Goal: Task Accomplishment & Management: Use online tool/utility

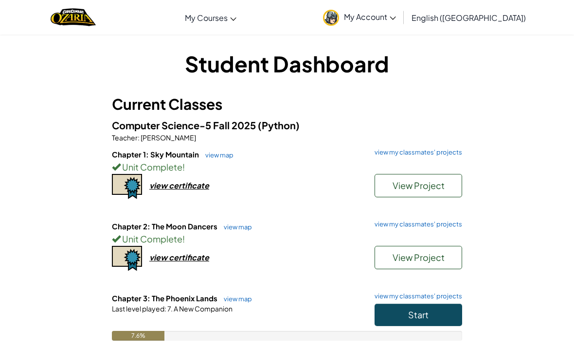
click at [419, 252] on span "View Project" at bounding box center [418, 257] width 52 height 11
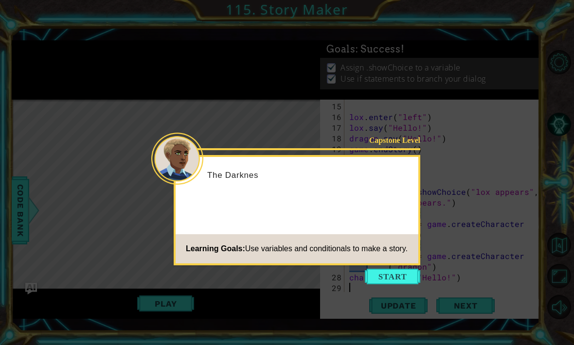
click at [391, 265] on div "Capstone Level The Darknes Learning Goals: Use variables and conditionals to ma…" at bounding box center [297, 210] width 247 height 110
click at [393, 277] on button "Start" at bounding box center [392, 277] width 55 height 16
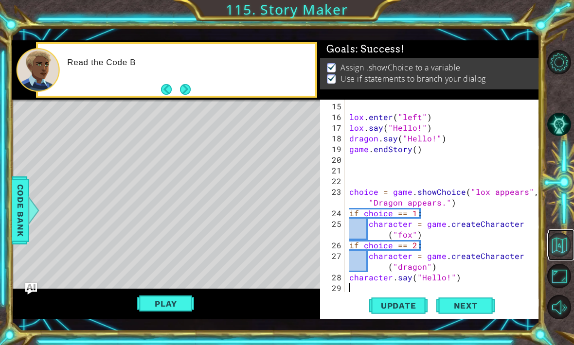
click at [569, 257] on button "Back to Map" at bounding box center [559, 245] width 24 height 24
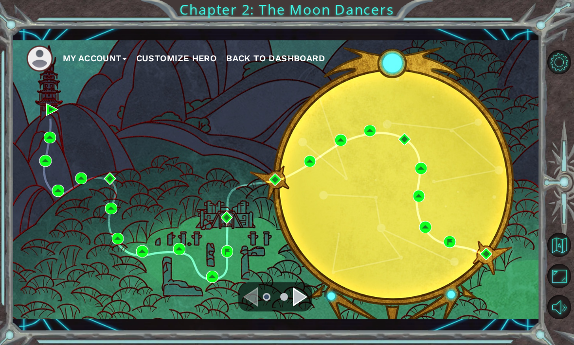
click at [285, 175] on div "My Account Customize Hero Back to Dashboard" at bounding box center [276, 179] width 528 height 279
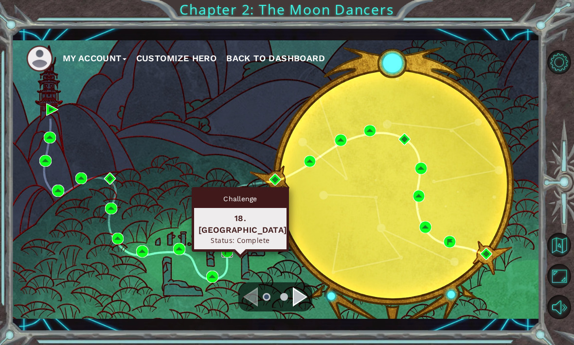
click at [231, 253] on img at bounding box center [227, 252] width 12 height 12
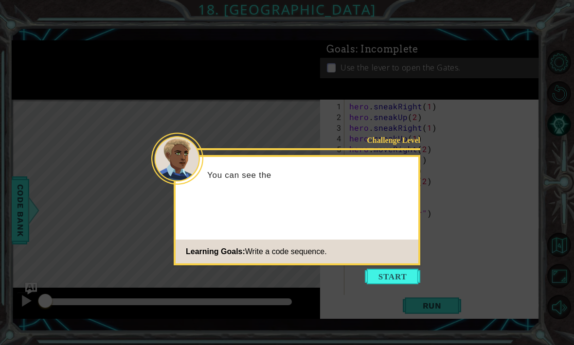
click at [392, 264] on div "Challenge Level You can see the Learning Goals: Write a code sequence." at bounding box center [297, 210] width 247 height 110
click at [396, 273] on button "Start" at bounding box center [392, 277] width 55 height 16
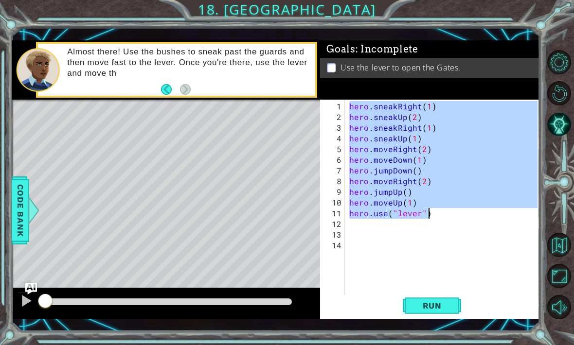
drag, startPoint x: 349, startPoint y: 108, endPoint x: 432, endPoint y: 216, distance: 135.9
click at [432, 216] on div "hero . sneakRight ( 1 ) hero . sneakUp ( 2 ) hero . sneakRight ( 1 ) hero . sne…" at bounding box center [444, 213] width 195 height 225
type textarea "hero.moveUp(1) hero.use("lever")"
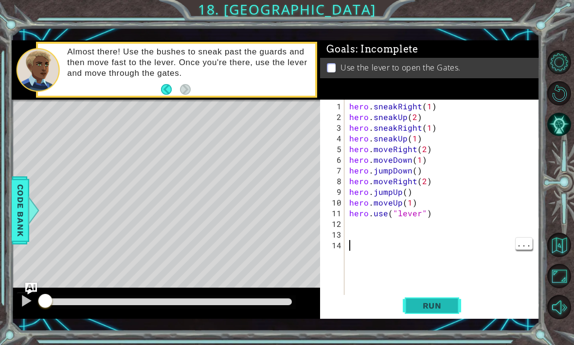
click at [445, 308] on span "Run" at bounding box center [432, 306] width 38 height 10
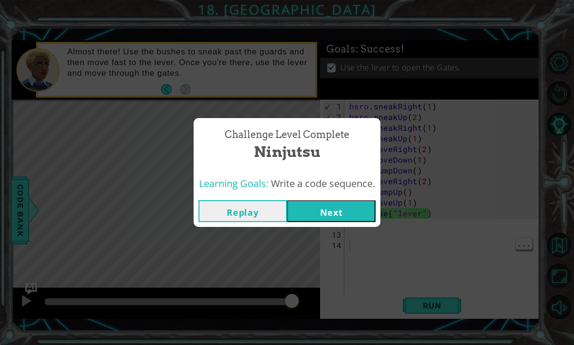
click at [339, 205] on button "Next" at bounding box center [331, 211] width 89 height 22
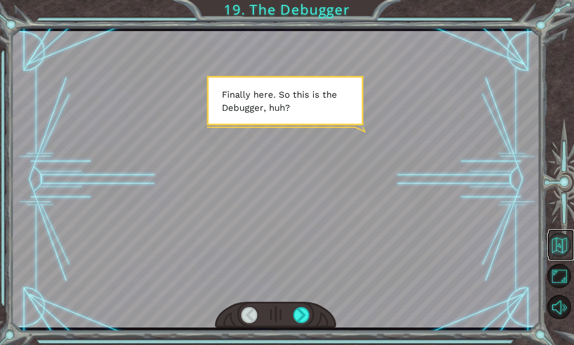
click at [566, 257] on button "Back to Map" at bounding box center [559, 245] width 24 height 24
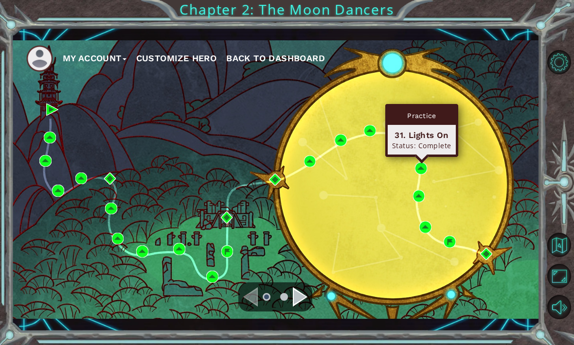
click at [367, 119] on div "My Account Customize Hero Back to Dashboard" at bounding box center [276, 179] width 528 height 279
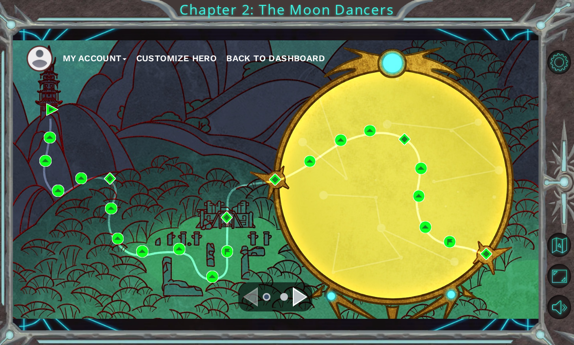
click at [329, 172] on div "My Account Customize Hero Back to Dashboard" at bounding box center [276, 179] width 528 height 279
click at [330, 197] on div "My Account Customize Hero Back to Dashboard" at bounding box center [276, 179] width 528 height 279
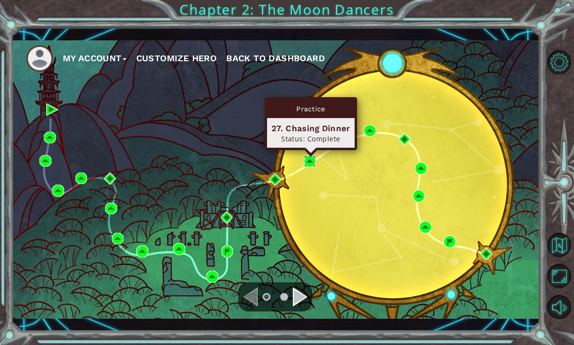
click at [309, 167] on img at bounding box center [310, 162] width 12 height 12
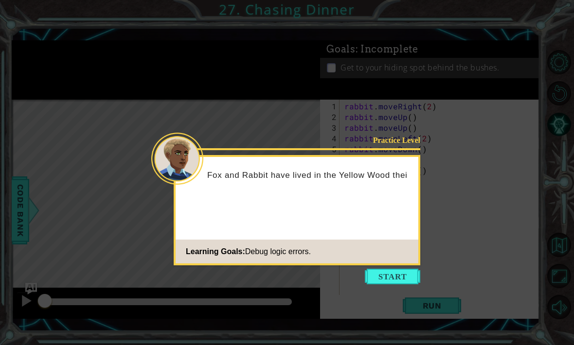
click at [392, 265] on div "Practice Level Fox and Rabbit have lived in the Yellow Wood thei Learning Goals…" at bounding box center [297, 210] width 247 height 110
click at [391, 276] on button "Start" at bounding box center [392, 277] width 55 height 16
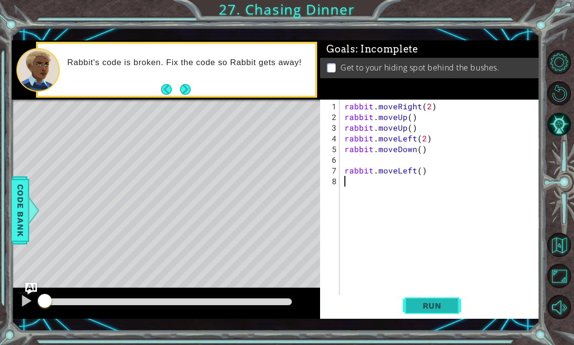
click at [424, 296] on button "Run" at bounding box center [432, 306] width 58 height 22
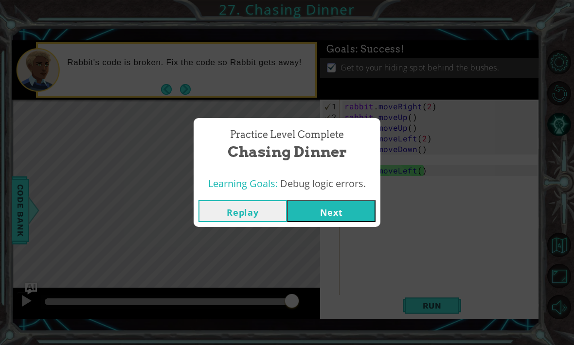
click at [358, 202] on button "Next" at bounding box center [331, 211] width 89 height 22
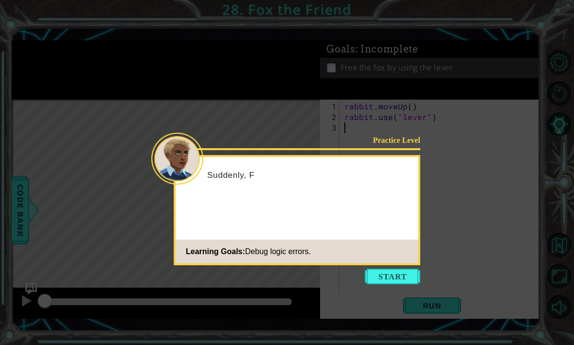
click at [387, 265] on div "Practice Level Suddenly, F Learning Goals: Debug logic errors." at bounding box center [297, 210] width 247 height 110
click at [384, 274] on button "Start" at bounding box center [392, 277] width 55 height 16
